Goal: Task Accomplishment & Management: Manage account settings

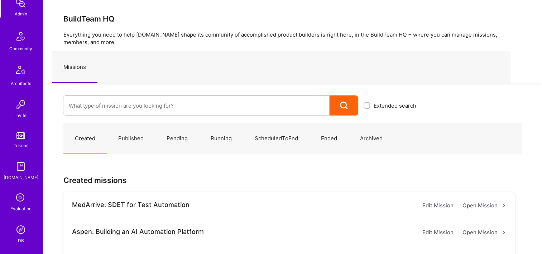
scroll to position [215, 0]
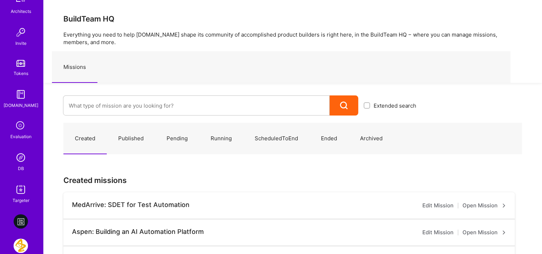
click at [22, 165] on link "DB" at bounding box center [21, 161] width 44 height 22
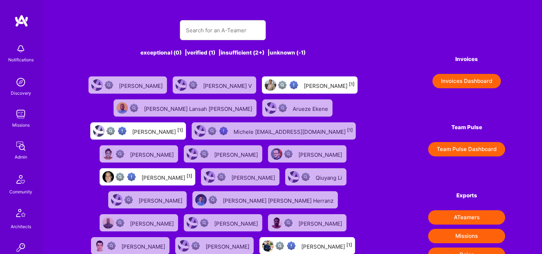
click at [443, 76] on button "Invoices Dashboard" at bounding box center [467, 81] width 68 height 14
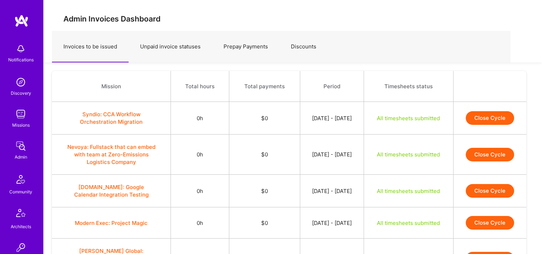
click at [245, 47] on link "Prepay Payments" at bounding box center [245, 46] width 67 height 31
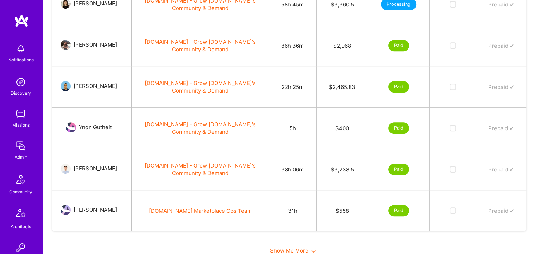
scroll to position [400, 0]
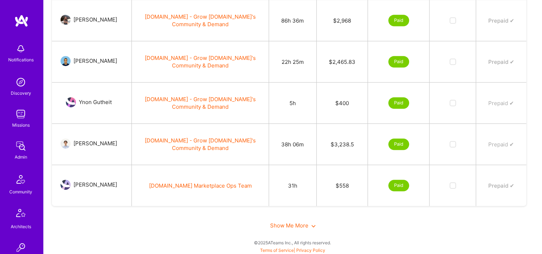
click at [305, 225] on span "Show Me More" at bounding box center [293, 225] width 46 height 7
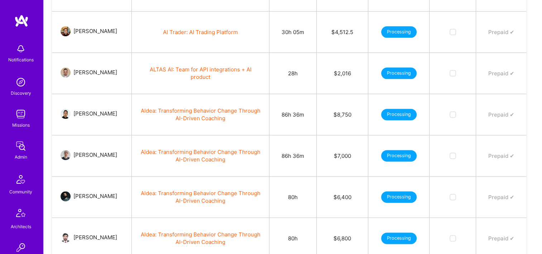
scroll to position [1018, 0]
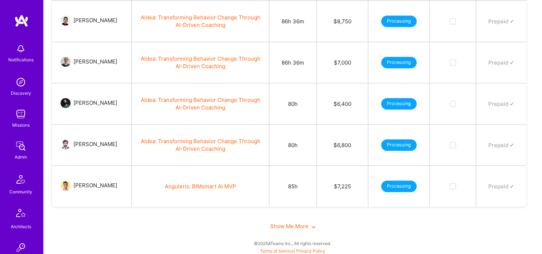
click at [305, 224] on span "Show Me More" at bounding box center [293, 226] width 46 height 7
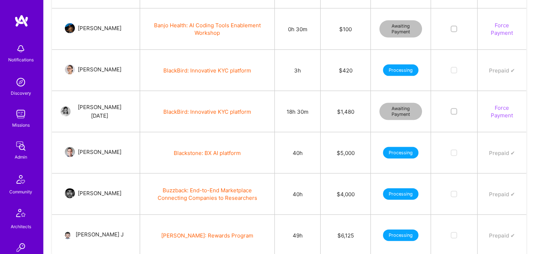
scroll to position [1594, 0]
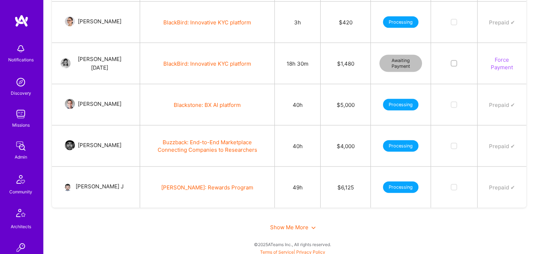
drag, startPoint x: 302, startPoint y: 225, endPoint x: 305, endPoint y: 213, distance: 12.6
click at [302, 225] on span "Show Me More" at bounding box center [293, 227] width 46 height 7
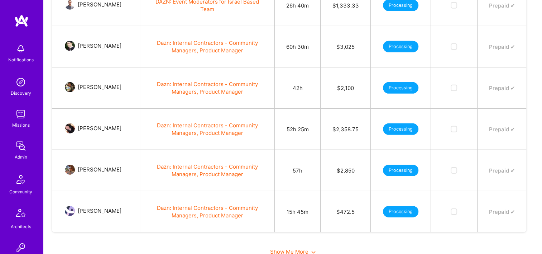
scroll to position [2252, 0]
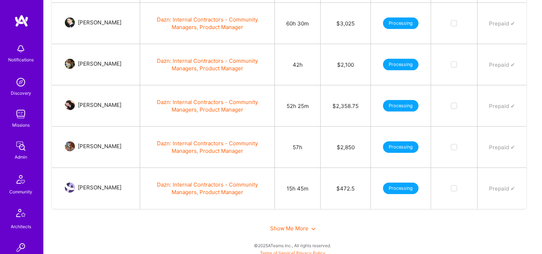
click at [288, 225] on span "Show Me More" at bounding box center [293, 228] width 46 height 7
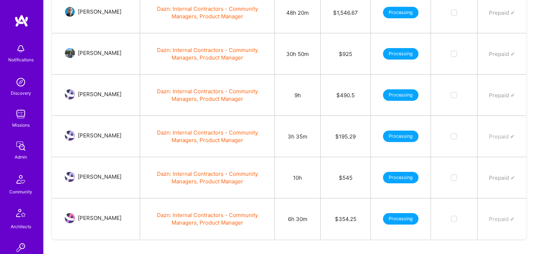
scroll to position [2581, 0]
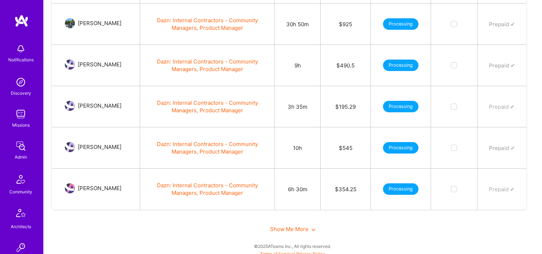
click at [284, 227] on span "Show Me More" at bounding box center [293, 228] width 46 height 7
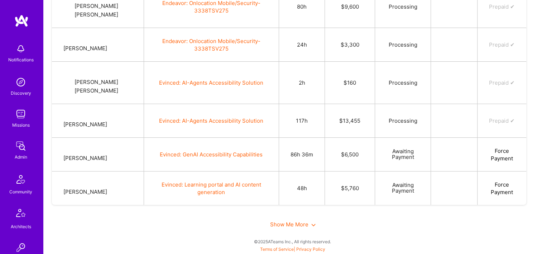
scroll to position [3157, 0]
click at [281, 224] on span "Show Me More" at bounding box center [293, 224] width 46 height 7
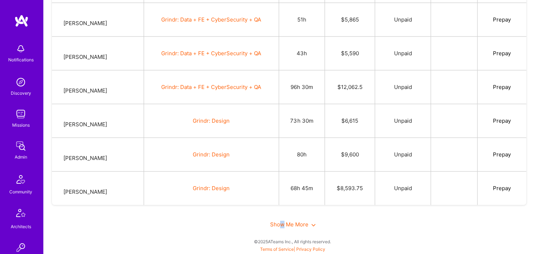
scroll to position [3586, 0]
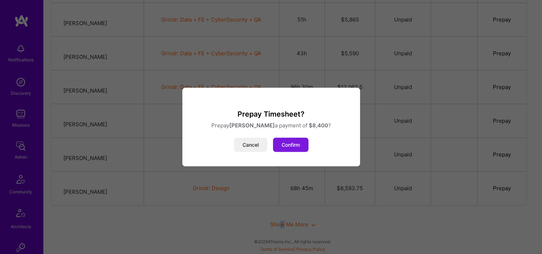
click at [306, 143] on button "Confirm" at bounding box center [290, 145] width 35 height 14
click at [297, 138] on button "Confirm" at bounding box center [290, 145] width 35 height 14
click at [296, 138] on button "Confirm" at bounding box center [290, 145] width 35 height 14
click at [295, 138] on button "Confirm" at bounding box center [290, 145] width 35 height 14
click at [294, 138] on button "Confirm" at bounding box center [290, 145] width 35 height 14
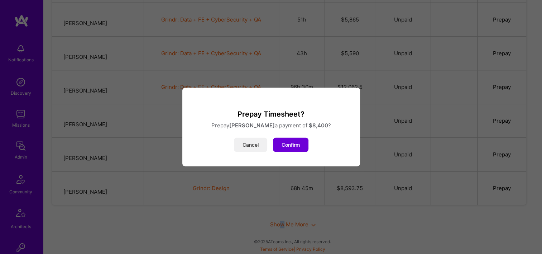
click at [264, 139] on button "Cancel" at bounding box center [250, 145] width 33 height 14
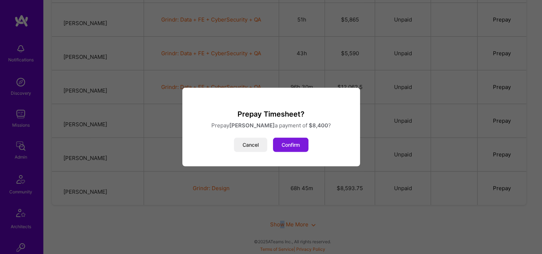
click at [303, 141] on button "Confirm" at bounding box center [290, 145] width 35 height 14
click at [290, 142] on button "Confirm" at bounding box center [290, 145] width 35 height 14
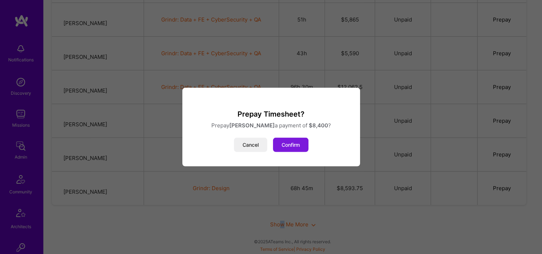
click at [290, 142] on button "Confirm" at bounding box center [290, 145] width 35 height 14
drag, startPoint x: 290, startPoint y: 142, endPoint x: 262, endPoint y: 141, distance: 28.3
click at [262, 141] on button "Cancel" at bounding box center [250, 145] width 33 height 14
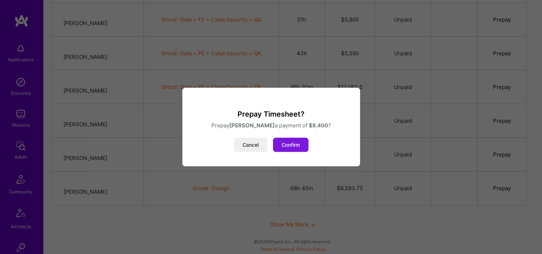
click at [289, 142] on button "Confirm" at bounding box center [290, 145] width 35 height 14
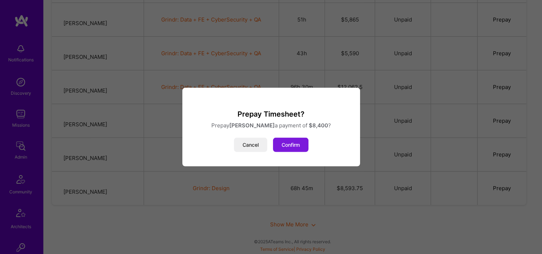
click at [289, 142] on button "Confirm" at bounding box center [290, 145] width 35 height 14
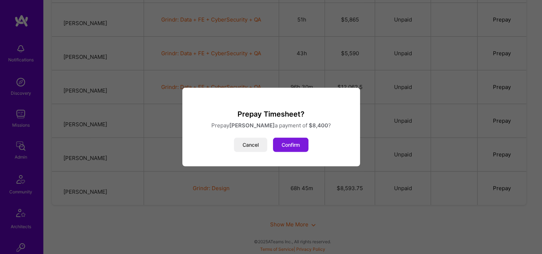
click at [289, 142] on button "Confirm" at bounding box center [290, 145] width 35 height 14
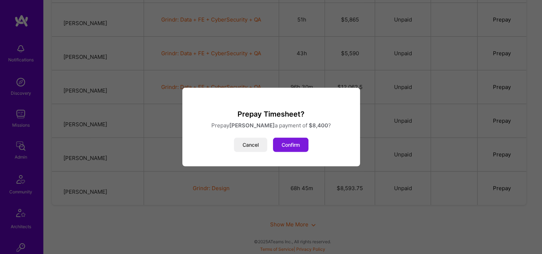
click at [284, 141] on button "Confirm" at bounding box center [290, 145] width 35 height 14
click at [258, 142] on button "Cancel" at bounding box center [250, 145] width 33 height 14
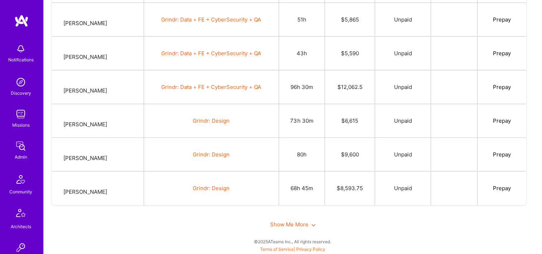
scroll to position [3335, 0]
click at [20, 158] on div "Admin" at bounding box center [21, 157] width 13 height 8
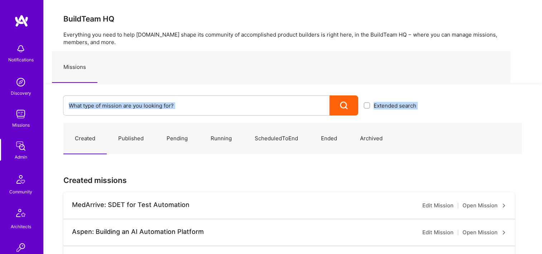
drag, startPoint x: 114, startPoint y: 115, endPoint x: 87, endPoint y: 107, distance: 28.0
click at [114, 110] on input at bounding box center [196, 105] width 255 height 18
click at [87, 107] on input at bounding box center [196, 105] width 255 height 18
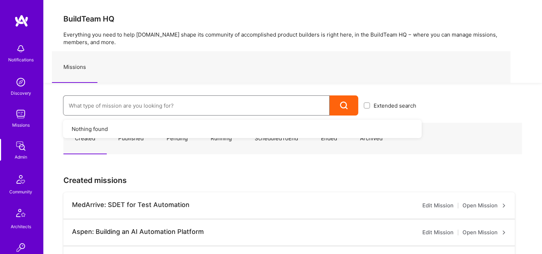
type input "F"
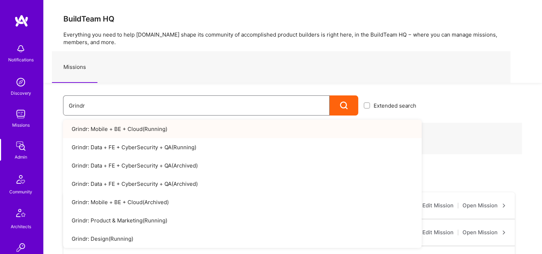
type input "Grindr"
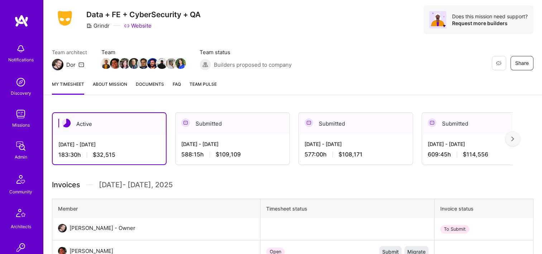
scroll to position [108, 0]
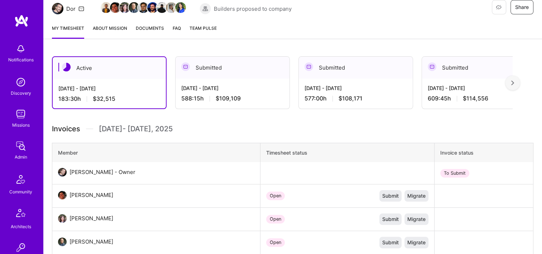
click at [232, 57] on div "Submitted" at bounding box center [233, 68] width 114 height 22
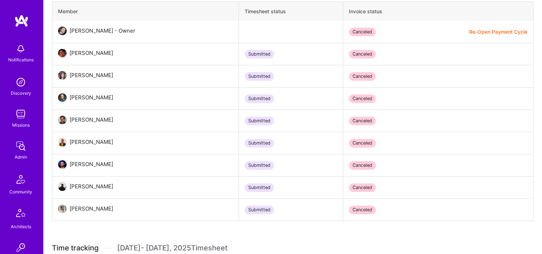
scroll to position [251, 0]
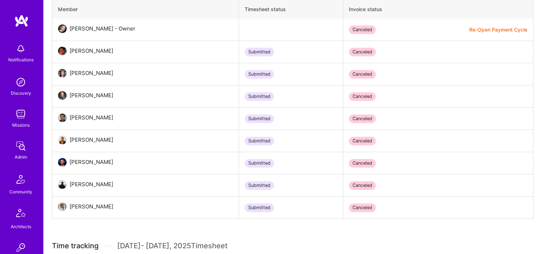
click at [245, 53] on div "Submitted" at bounding box center [259, 52] width 29 height 9
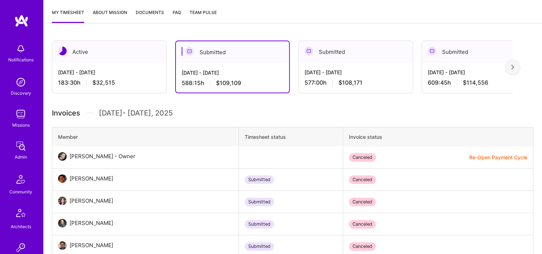
scroll to position [72, 0]
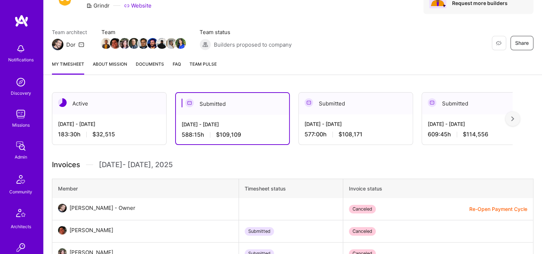
click at [144, 64] on span "Documents" at bounding box center [150, 64] width 28 height 8
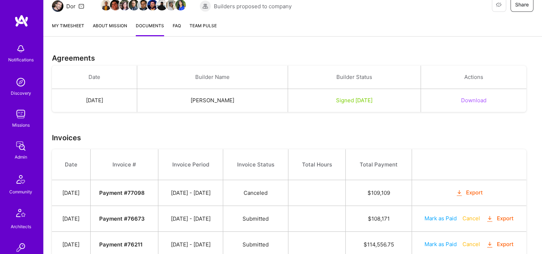
scroll to position [72, 0]
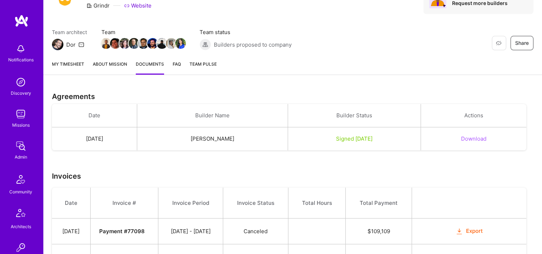
click at [75, 63] on link "My timesheet" at bounding box center [68, 67] width 32 height 14
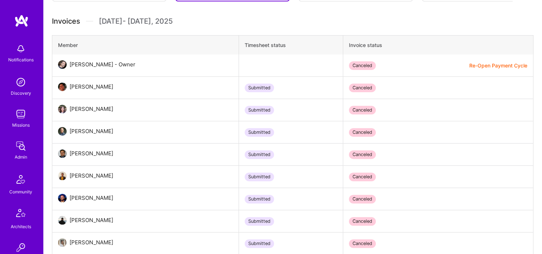
click at [291, 77] on td "Submitted" at bounding box center [291, 88] width 104 height 22
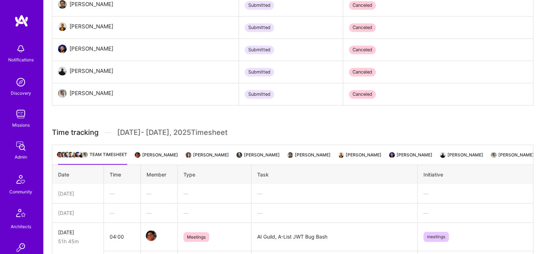
scroll to position [358, 0]
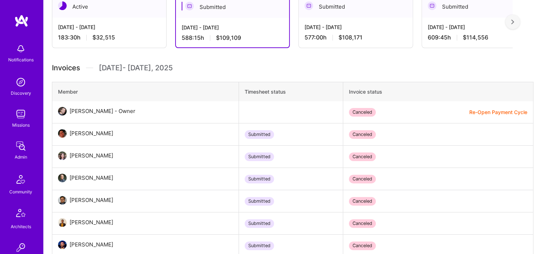
scroll to position [215, 0]
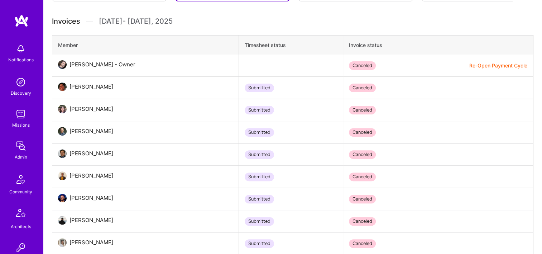
click at [351, 136] on div "Canceled" at bounding box center [362, 132] width 27 height 9
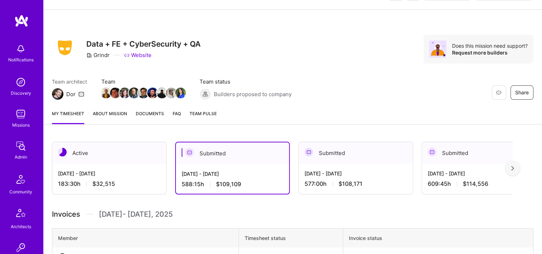
scroll to position [0, 0]
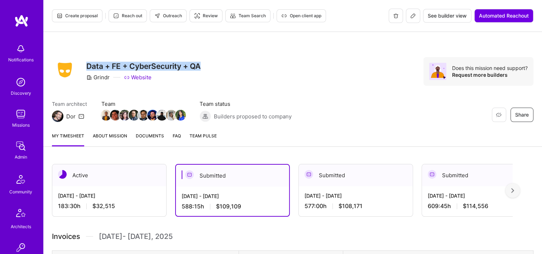
drag, startPoint x: 196, startPoint y: 66, endPoint x: 86, endPoint y: 61, distance: 110.1
click at [86, 62] on h3 "Data + FE + CyberSecurity + QA" at bounding box center [143, 66] width 114 height 9
copy h3 "Data + FE + CyberSecurity + QA"
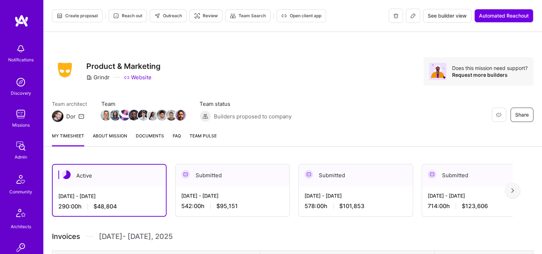
click at [241, 192] on div "Aug 16 - Aug 31, 2025" at bounding box center [232, 196] width 103 height 8
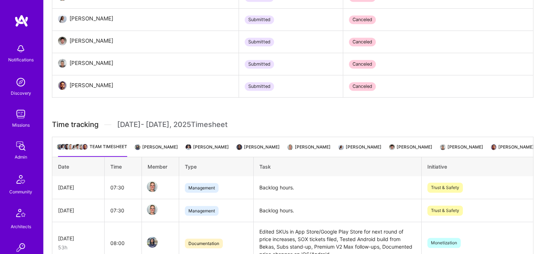
scroll to position [36, 0]
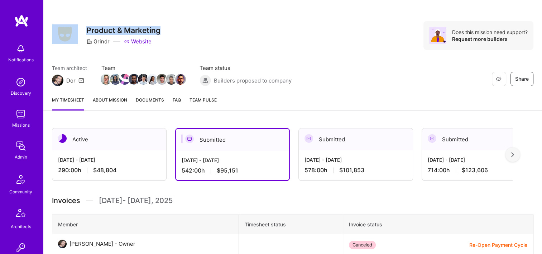
drag, startPoint x: 160, startPoint y: 30, endPoint x: 61, endPoint y: 29, distance: 98.6
click at [60, 29] on div "Restore Not Interested Share Product & Marketing Grindr Website" at bounding box center [106, 35] width 109 height 29
drag, startPoint x: 61, startPoint y: 29, endPoint x: 162, endPoint y: 32, distance: 101.1
click at [162, 32] on div "Restore Not Interested Share Product & Marketing Grindr Website Does this missi…" at bounding box center [293, 35] width 482 height 29
click at [180, 32] on div "Restore Not Interested Share Product & Marketing Grindr Website Does this missi…" at bounding box center [293, 35] width 482 height 29
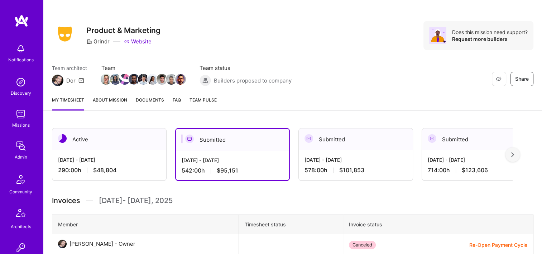
drag, startPoint x: 171, startPoint y: 0, endPoint x: 303, endPoint y: 205, distance: 243.8
click at [238, 17] on div "Restore Not Interested Share Product & Marketing Grindr Website Does this missi…" at bounding box center [292, 43] width 499 height 94
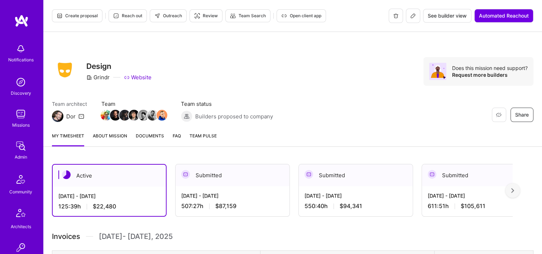
click at [206, 178] on div "Submitted" at bounding box center [233, 175] width 114 height 22
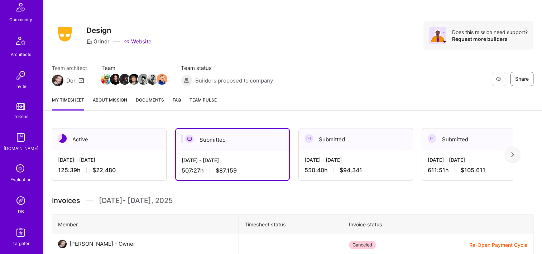
scroll to position [251, 0]
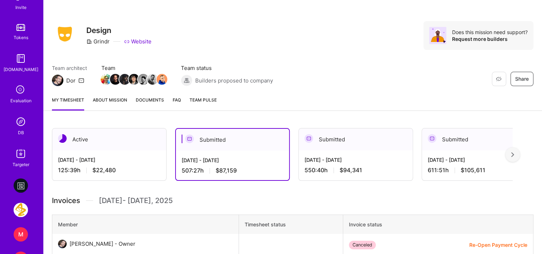
click at [23, 127] on img at bounding box center [21, 121] width 14 height 14
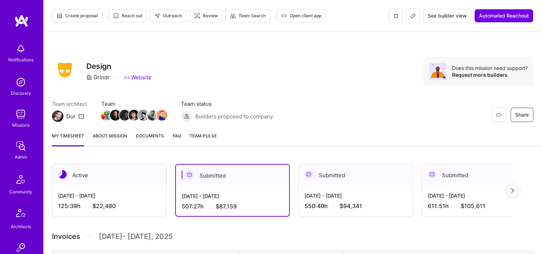
click at [207, 50] on div "Restore Not Interested Share Design Grindr Website Does this mission need suppo…" at bounding box center [292, 79] width 499 height 94
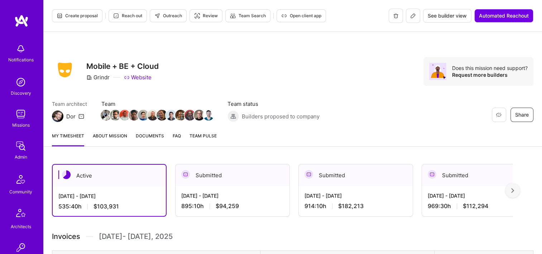
click at [217, 198] on div "[DATE] - [DATE]" at bounding box center [232, 196] width 103 height 8
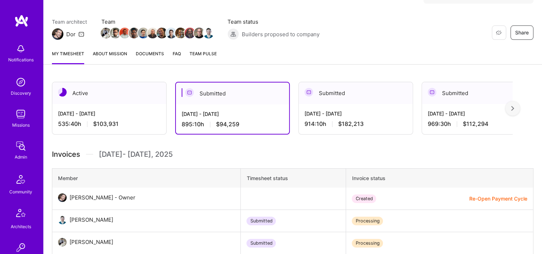
scroll to position [72, 0]
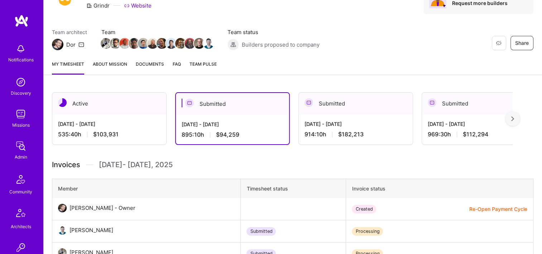
click at [146, 61] on span "Documents" at bounding box center [150, 64] width 28 height 8
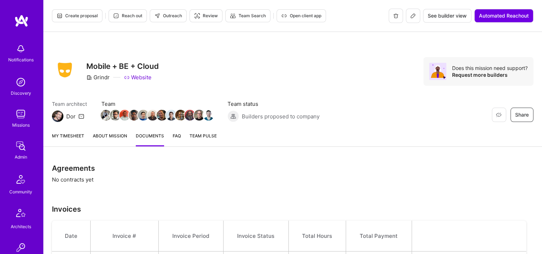
click at [66, 132] on div "My timesheet About Mission Documents FAQ Team Pulse" at bounding box center [292, 136] width 499 height 20
click at [66, 135] on link "My timesheet" at bounding box center [68, 139] width 32 height 14
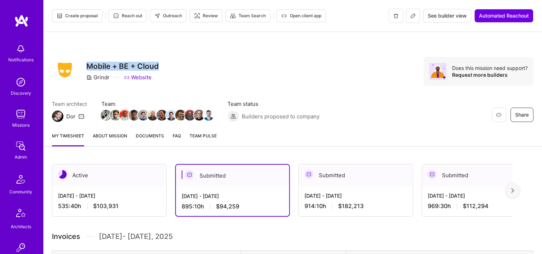
drag, startPoint x: 160, startPoint y: 65, endPoint x: 86, endPoint y: 66, distance: 73.8
click at [86, 66] on div "Restore Not Interested Share Mobile + BE + Cloud Grindr Website Does this missi…" at bounding box center [293, 71] width 482 height 29
copy h3 "Mobile + BE + Cloud"
click at [193, 54] on div "Restore Not Interested Share Mobile + BE + Cloud Grindr Website Does this missi…" at bounding box center [292, 79] width 499 height 94
